Goal: Information Seeking & Learning: Learn about a topic

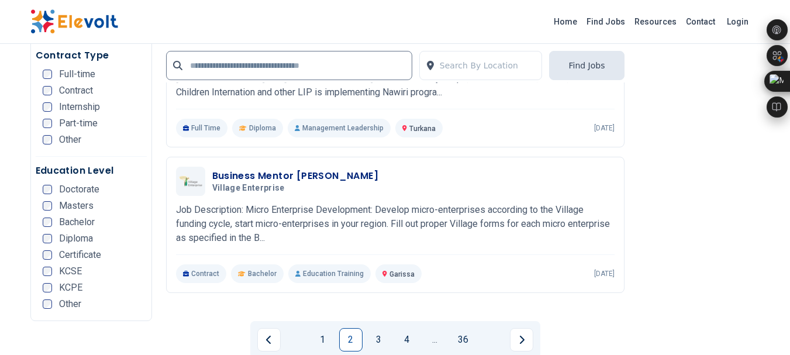
scroll to position [2357, 0]
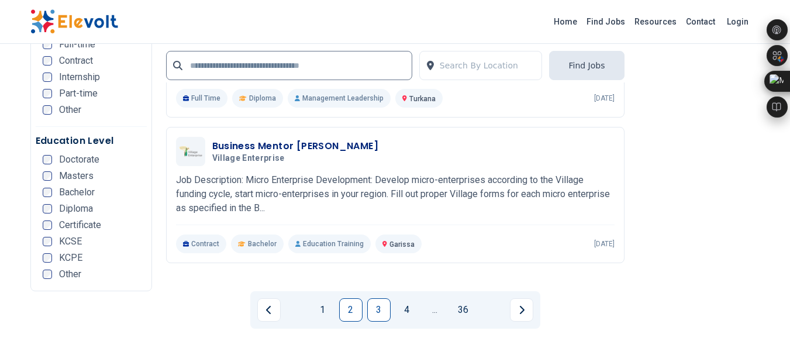
click at [377, 298] on link "3" at bounding box center [378, 309] width 23 height 23
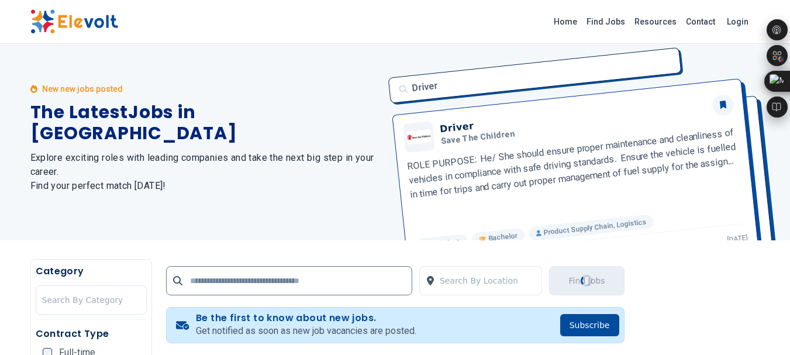
scroll to position [0, 0]
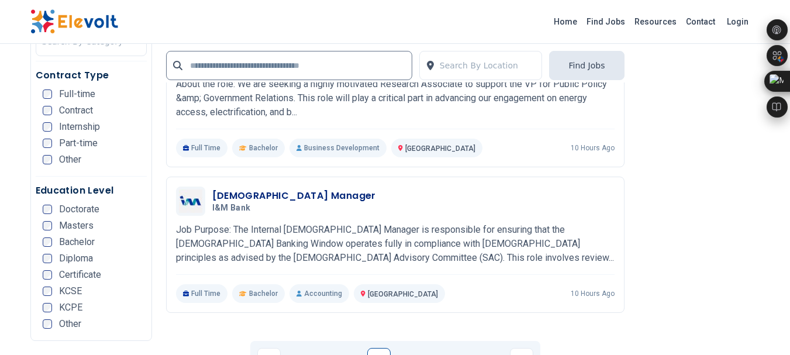
scroll to position [2312, 0]
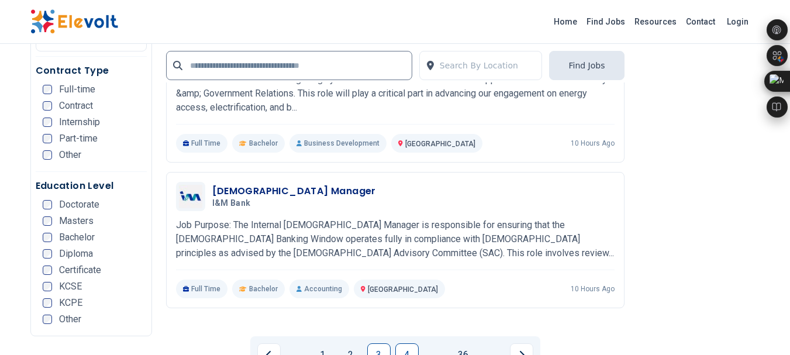
click at [405, 343] on link "4" at bounding box center [406, 354] width 23 height 23
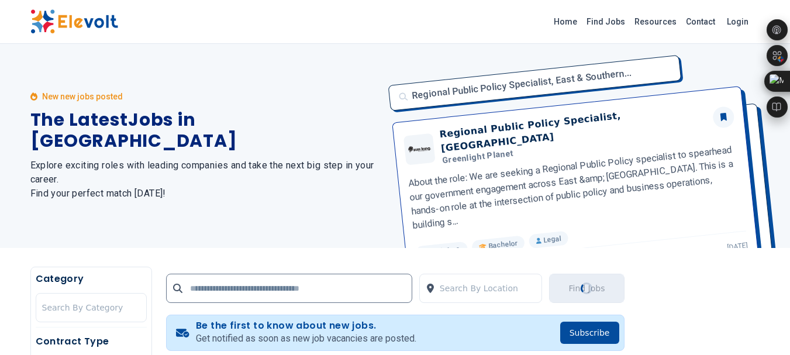
scroll to position [0, 0]
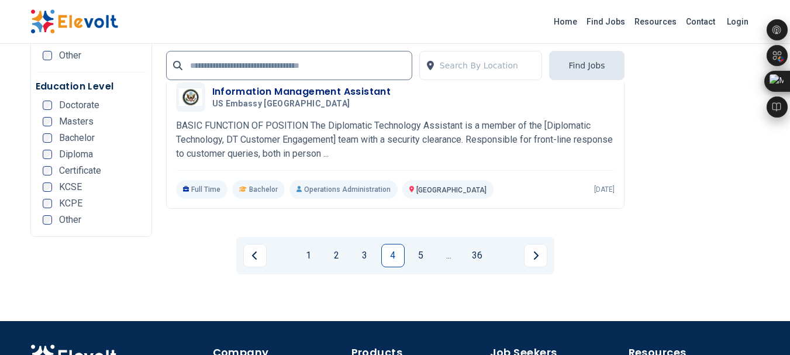
scroll to position [2431, 0]
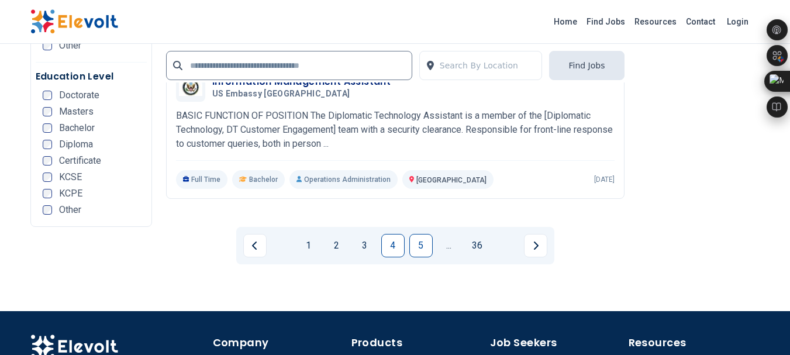
click at [418, 234] on link "5" at bounding box center [420, 245] width 23 height 23
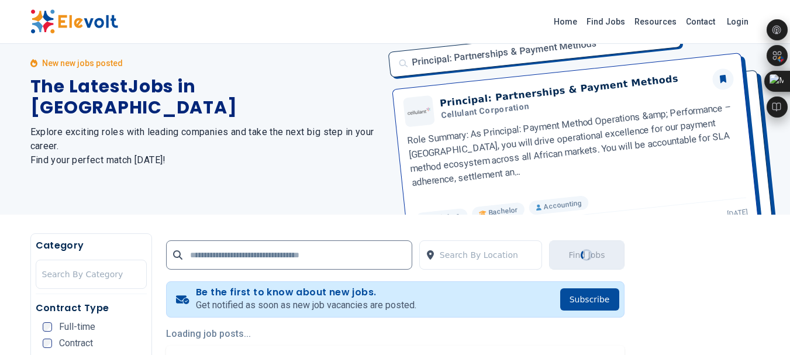
scroll to position [0, 0]
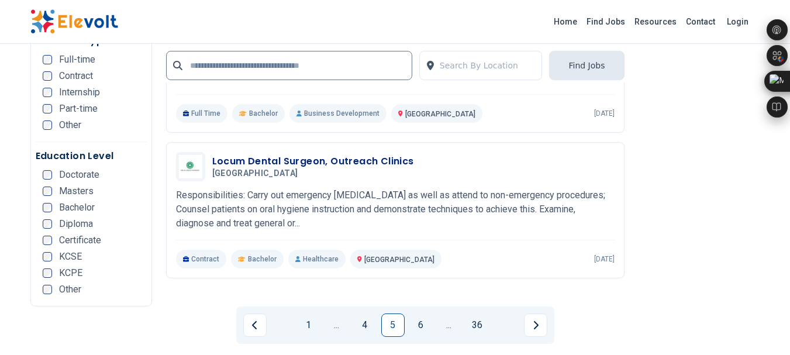
scroll to position [2357, 0]
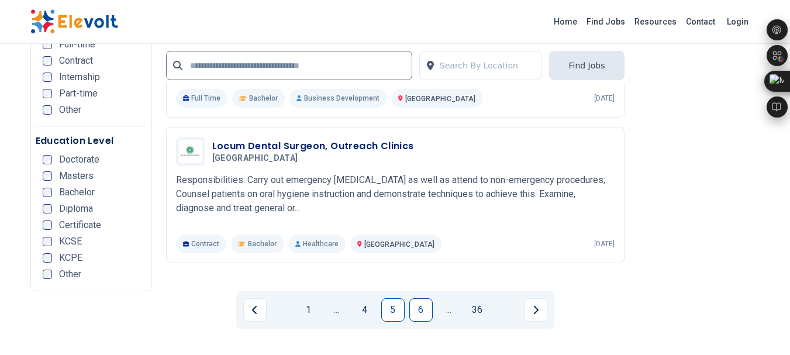
click at [414, 298] on link "6" at bounding box center [420, 309] width 23 height 23
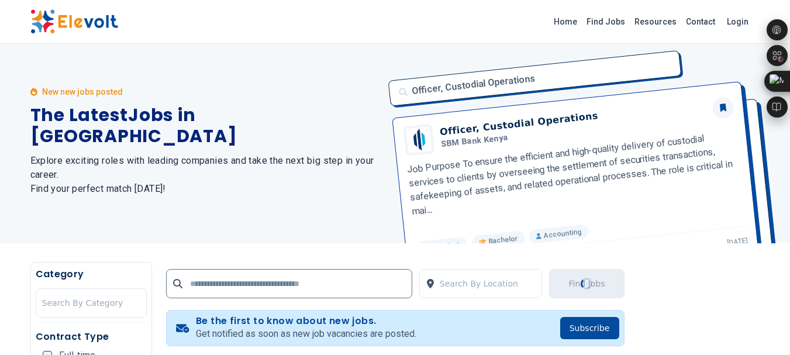
scroll to position [0, 0]
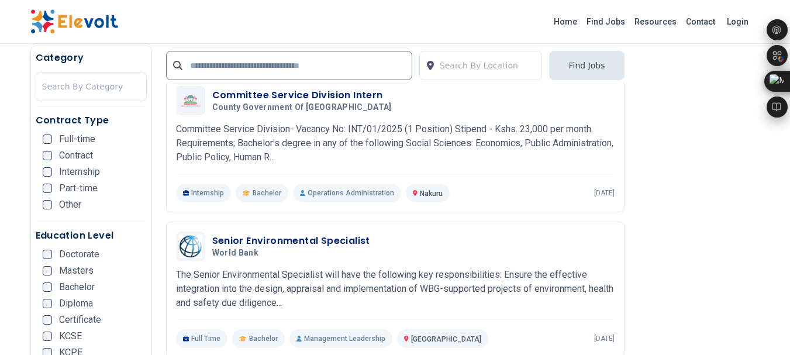
scroll to position [2417, 0]
